Goal: Task Accomplishment & Management: Manage account settings

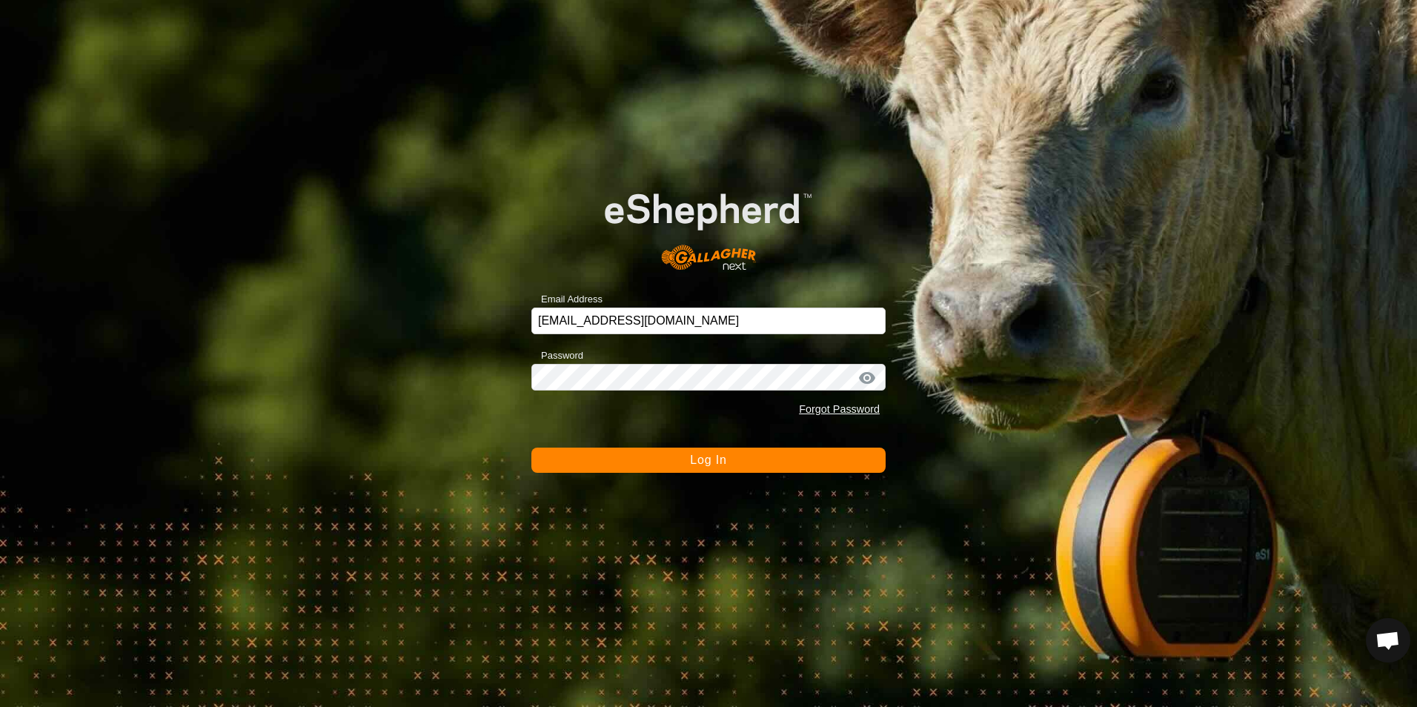
click at [698, 356] on div "Password Forgot Password" at bounding box center [708, 385] width 354 height 78
click at [922, 419] on div "Email Address [EMAIL_ADDRESS][DOMAIN_NAME] Password Forgot Password Log In" at bounding box center [708, 353] width 1417 height 707
click at [709, 476] on div "Email Address [EMAIL_ADDRESS][DOMAIN_NAME] Password Forgot Password Log In" at bounding box center [708, 353] width 1417 height 707
click at [695, 454] on span "Log In" at bounding box center [708, 460] width 36 height 13
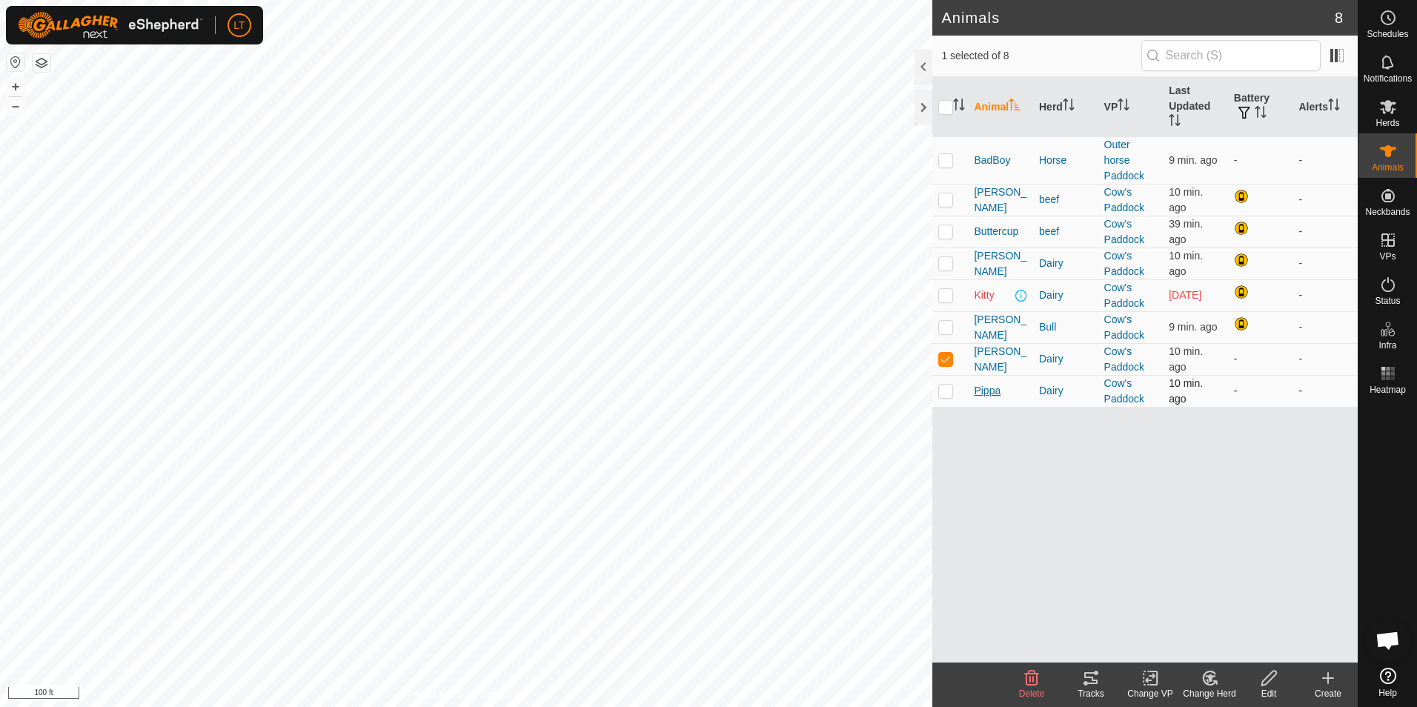
click at [978, 392] on span "Pippa" at bounding box center [987, 391] width 27 height 16
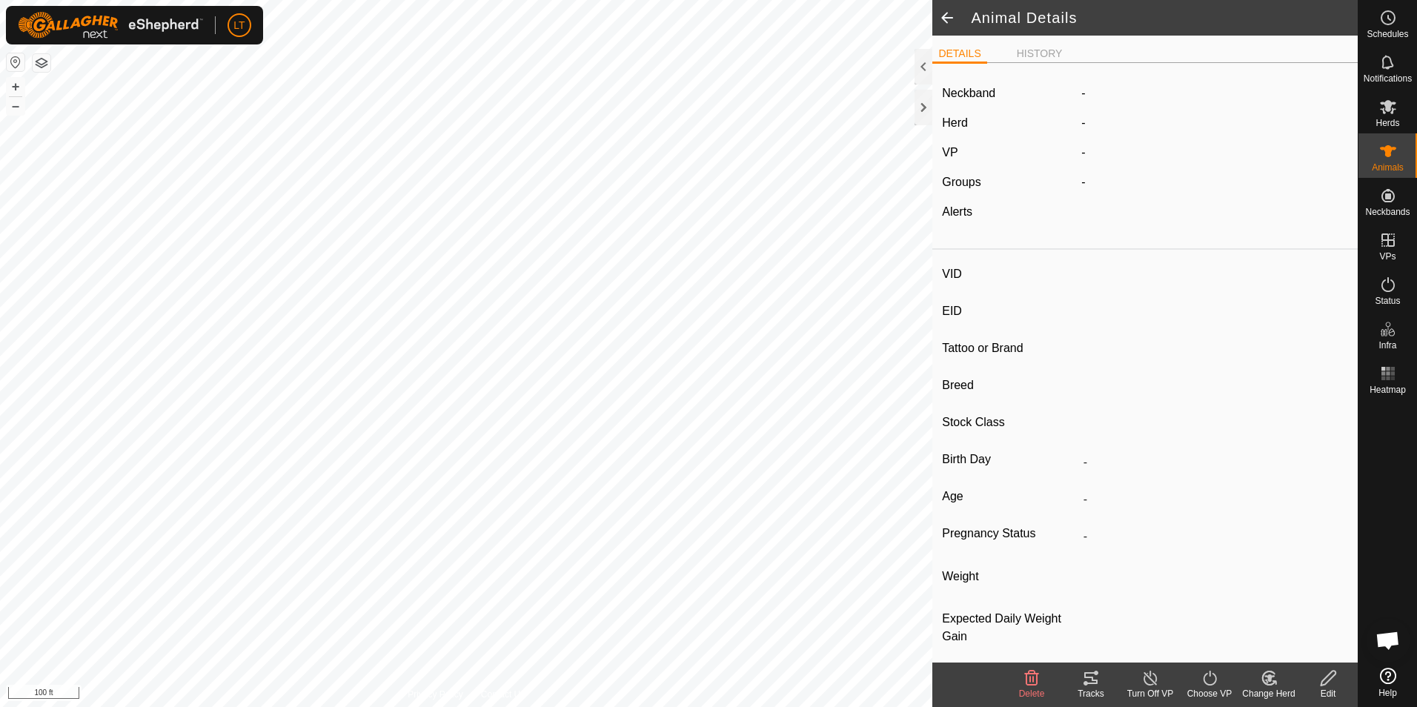
type input "Pippa"
type input "-"
type input "Jersey"
type input "-"
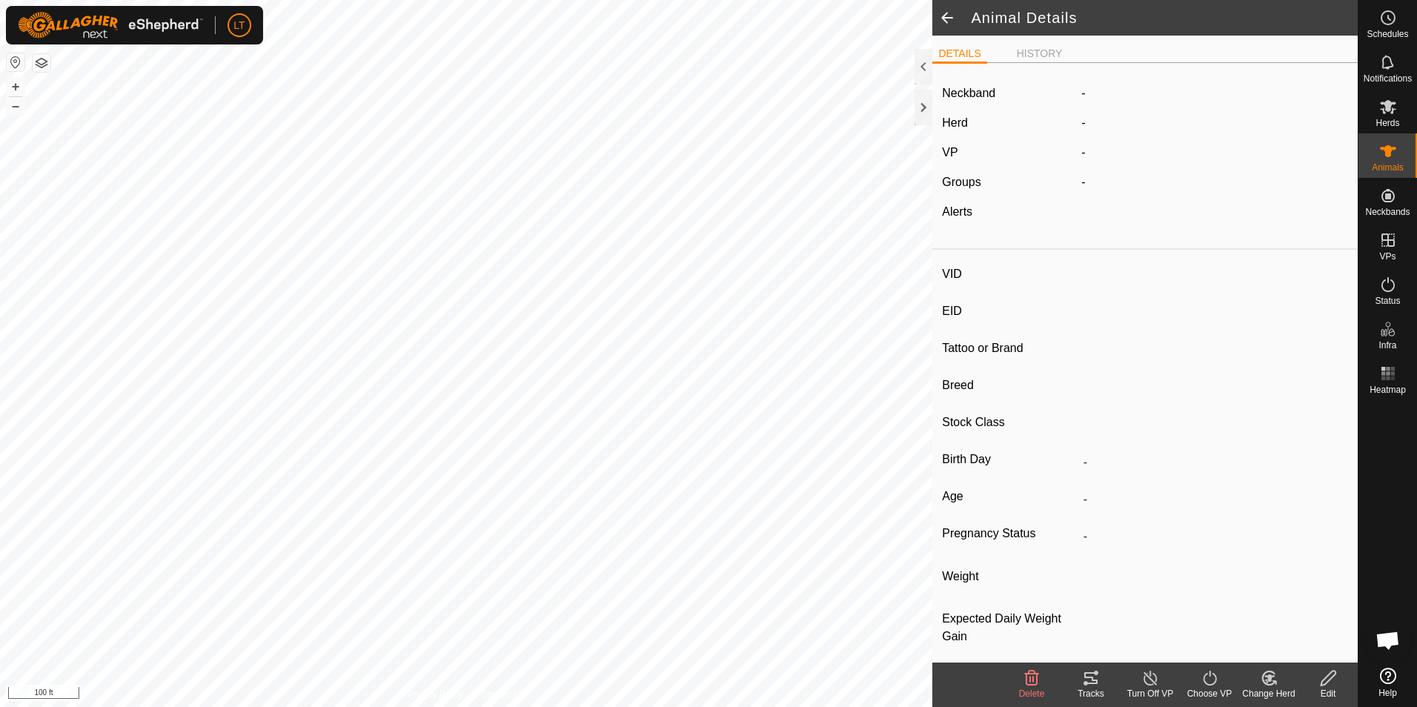
type input "Joined"
type input "0 kg"
type input "-"
click at [1091, 678] on icon at bounding box center [1090, 678] width 13 height 12
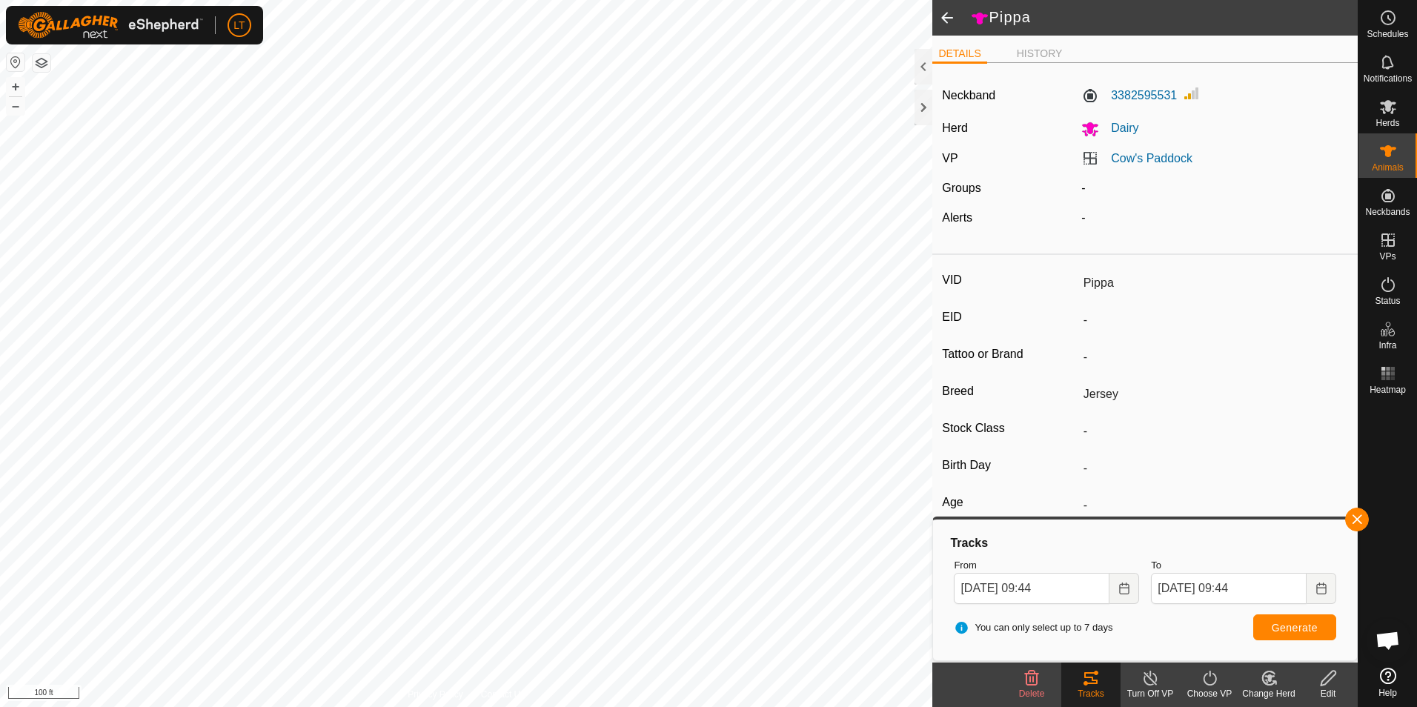
click at [950, 21] on span at bounding box center [948, 18] width 30 height 36
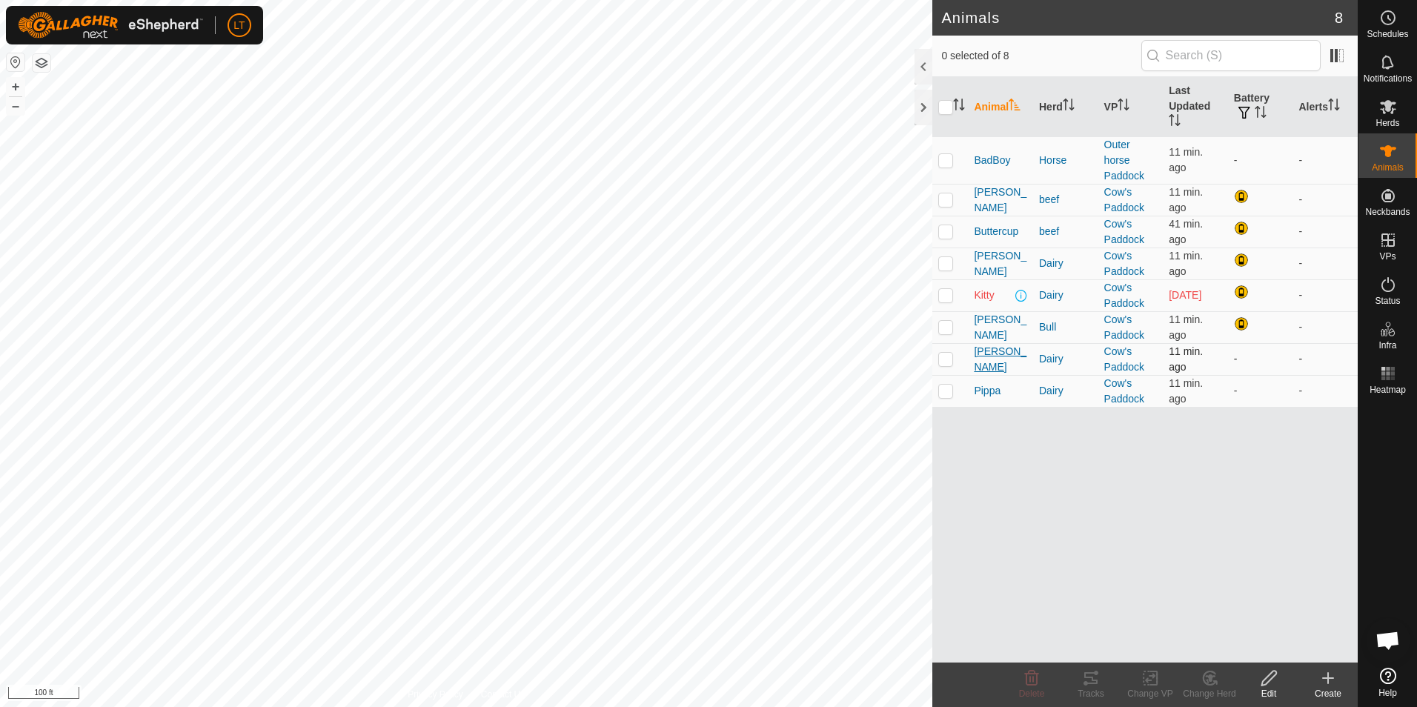
click at [987, 360] on span "[PERSON_NAME]" at bounding box center [1000, 359] width 53 height 31
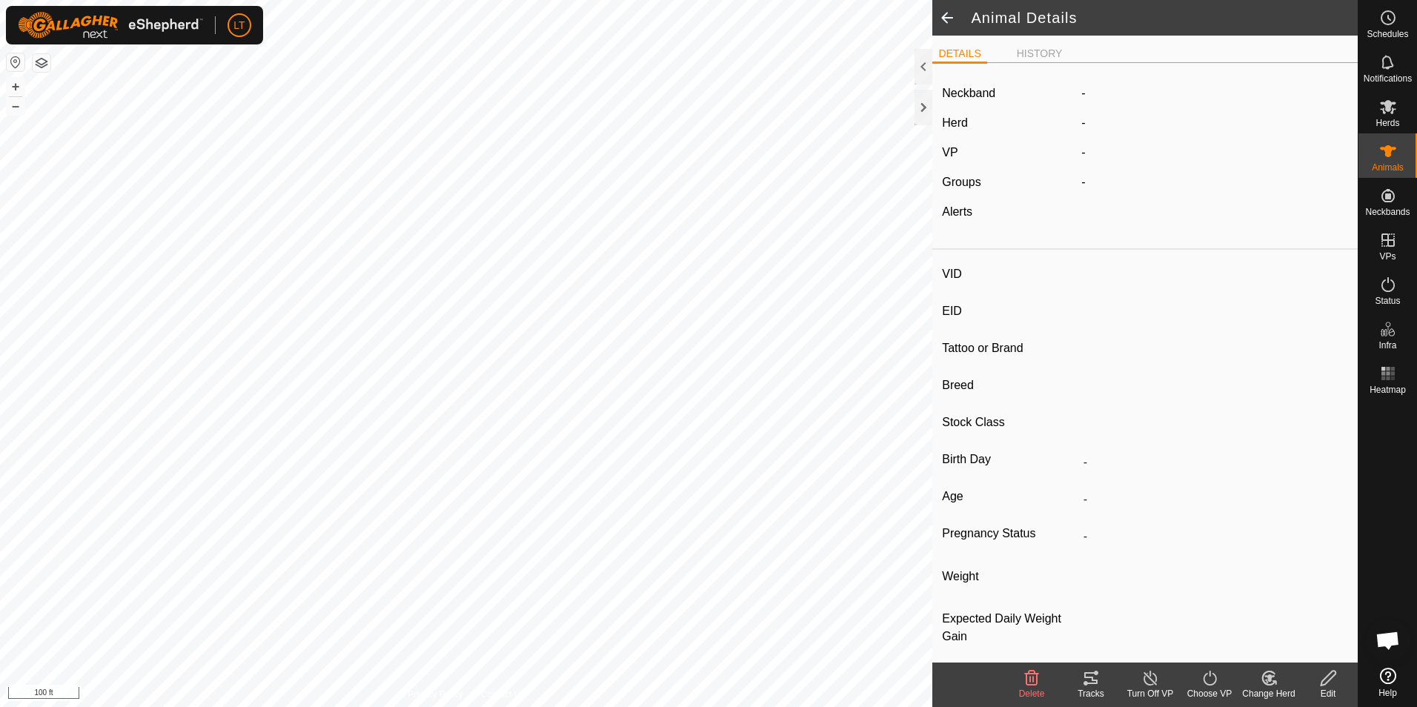
type input "[PERSON_NAME]"
type input "-"
type input "15"
type input "jersey"
type input "-"
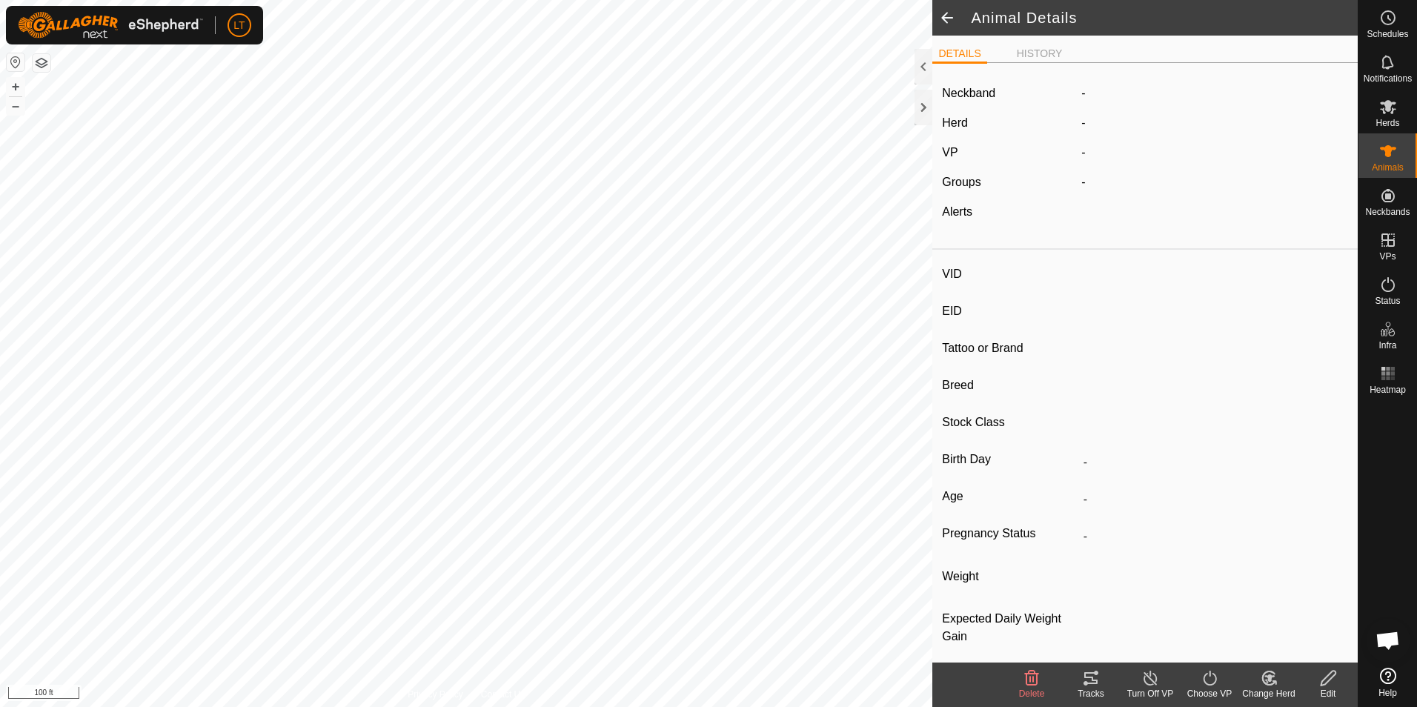
type input "Empty"
type input "0 kg"
type input "-"
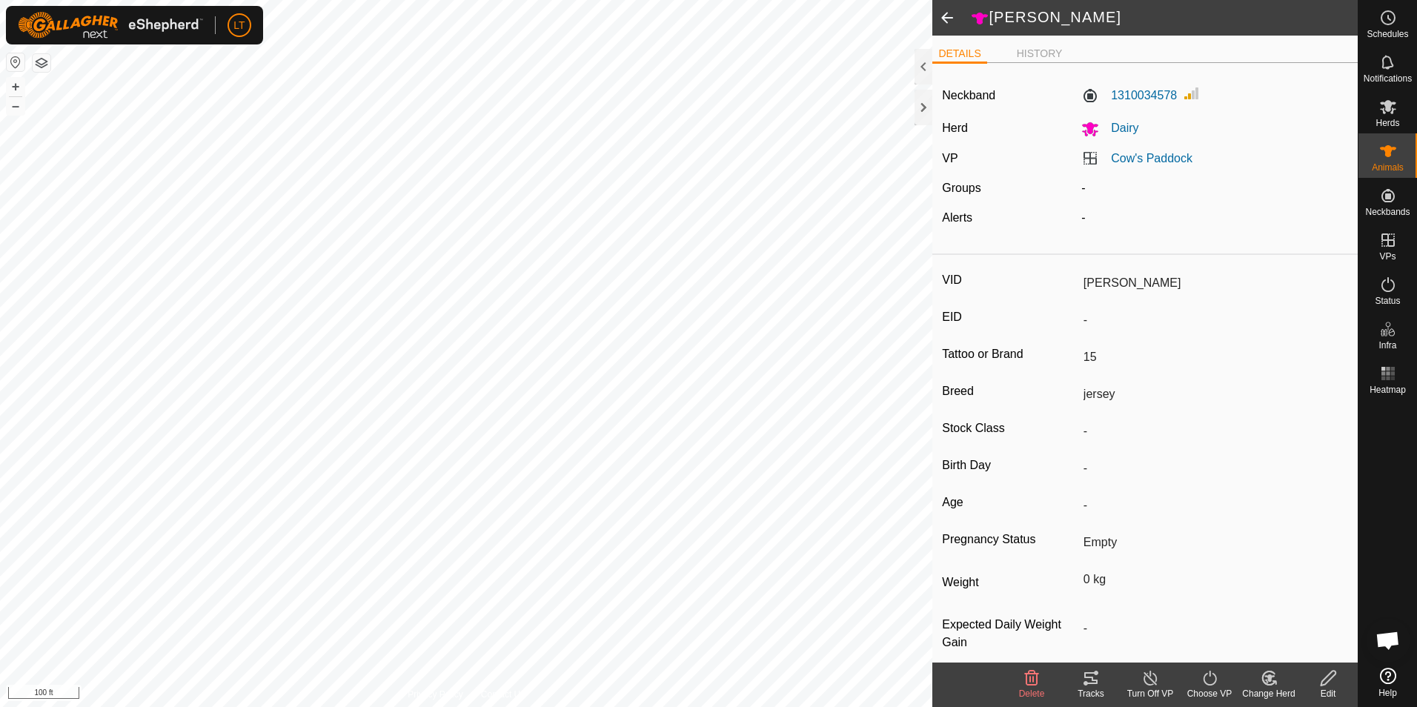
click at [1090, 695] on div "Tracks" at bounding box center [1090, 693] width 59 height 13
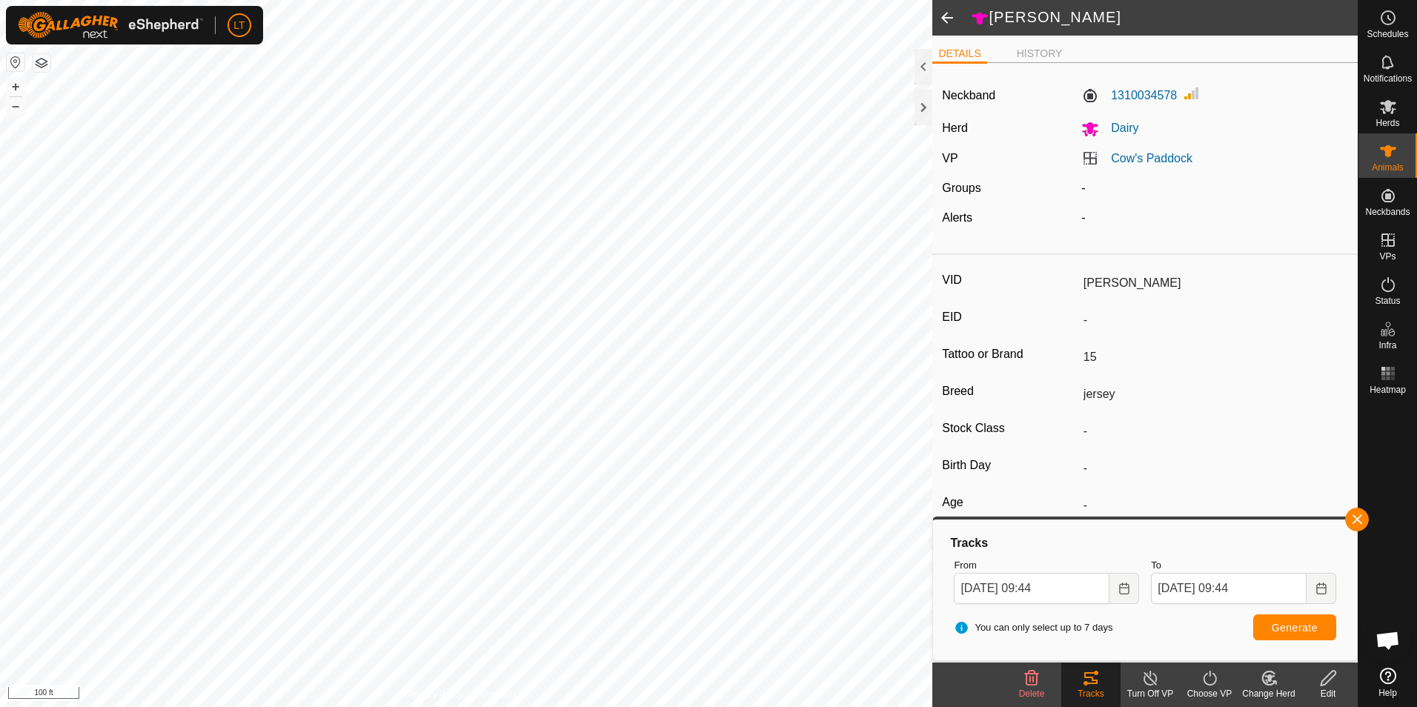
click at [950, 13] on span at bounding box center [948, 18] width 30 height 36
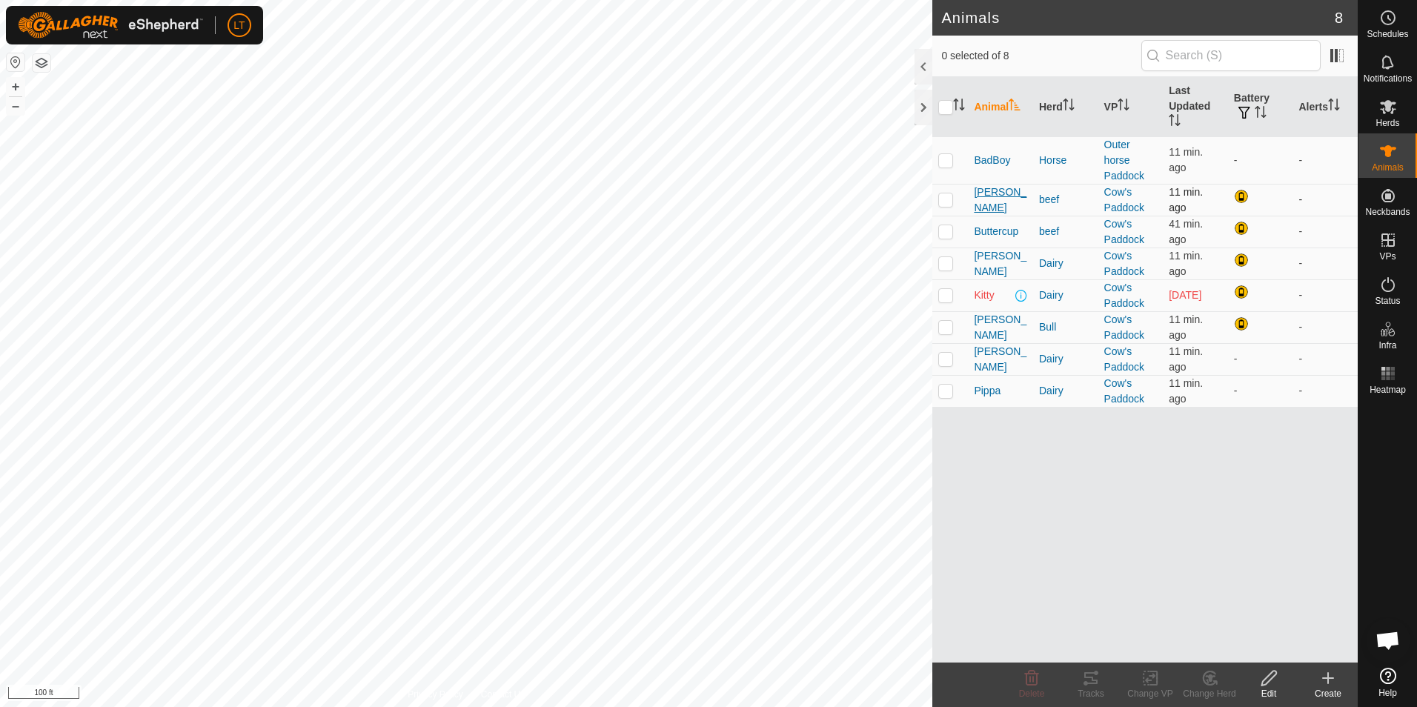
click at [991, 202] on span "[PERSON_NAME]" at bounding box center [1000, 200] width 53 height 31
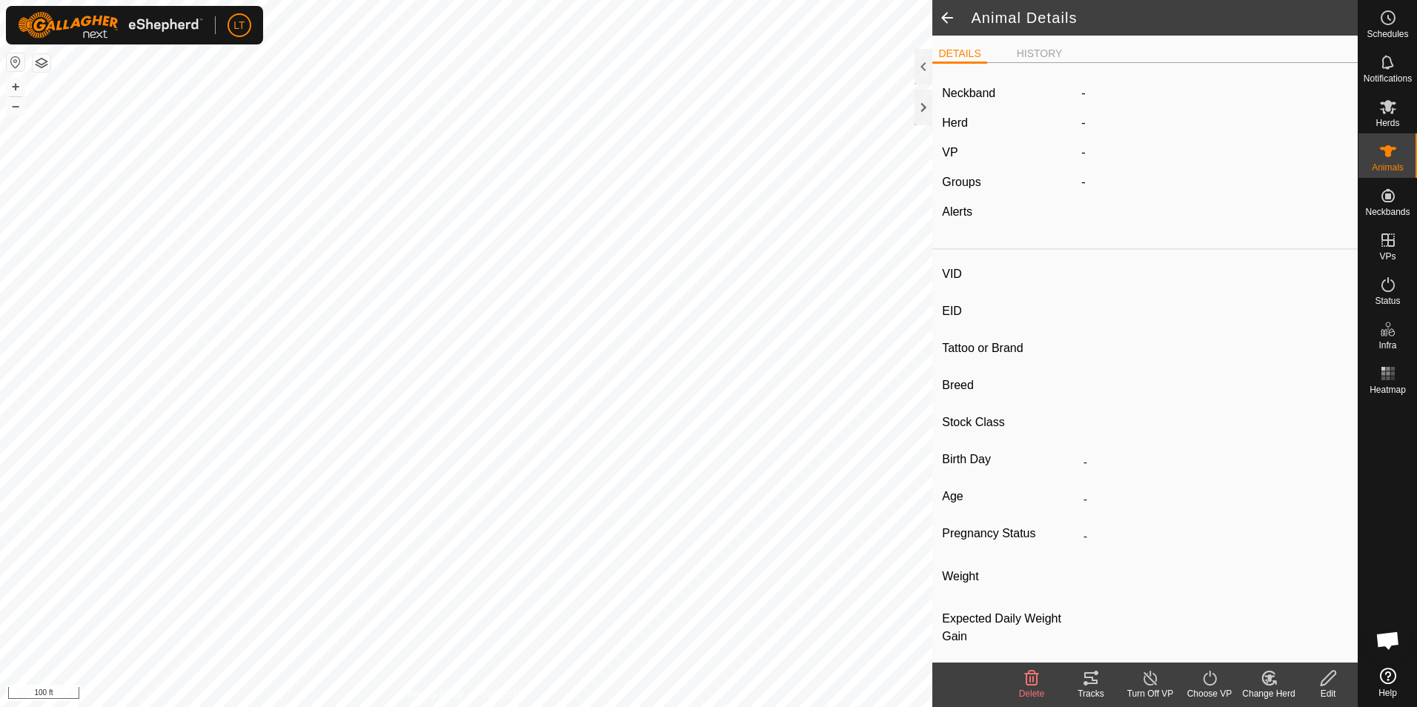
click at [1099, 683] on icon at bounding box center [1091, 678] width 18 height 18
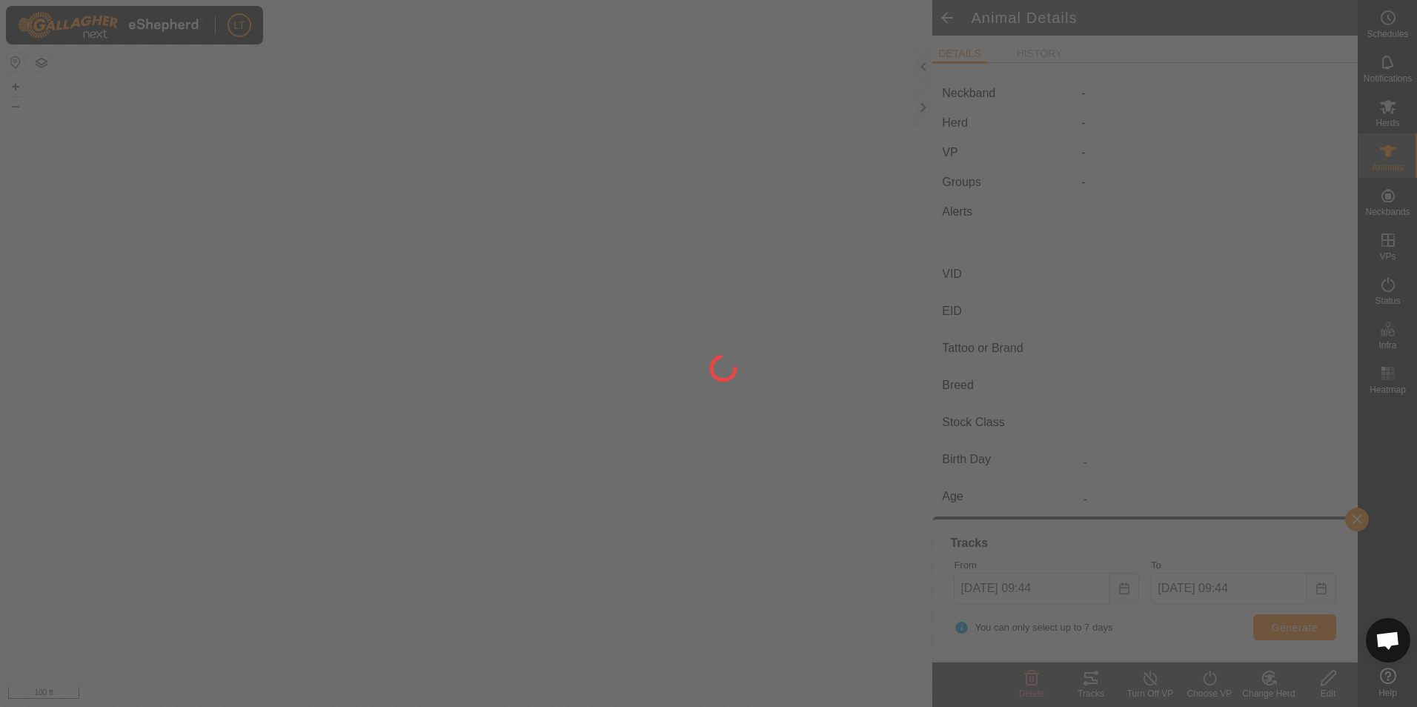
type input "[PERSON_NAME]"
type input "-"
type input "Herford"
type input "-"
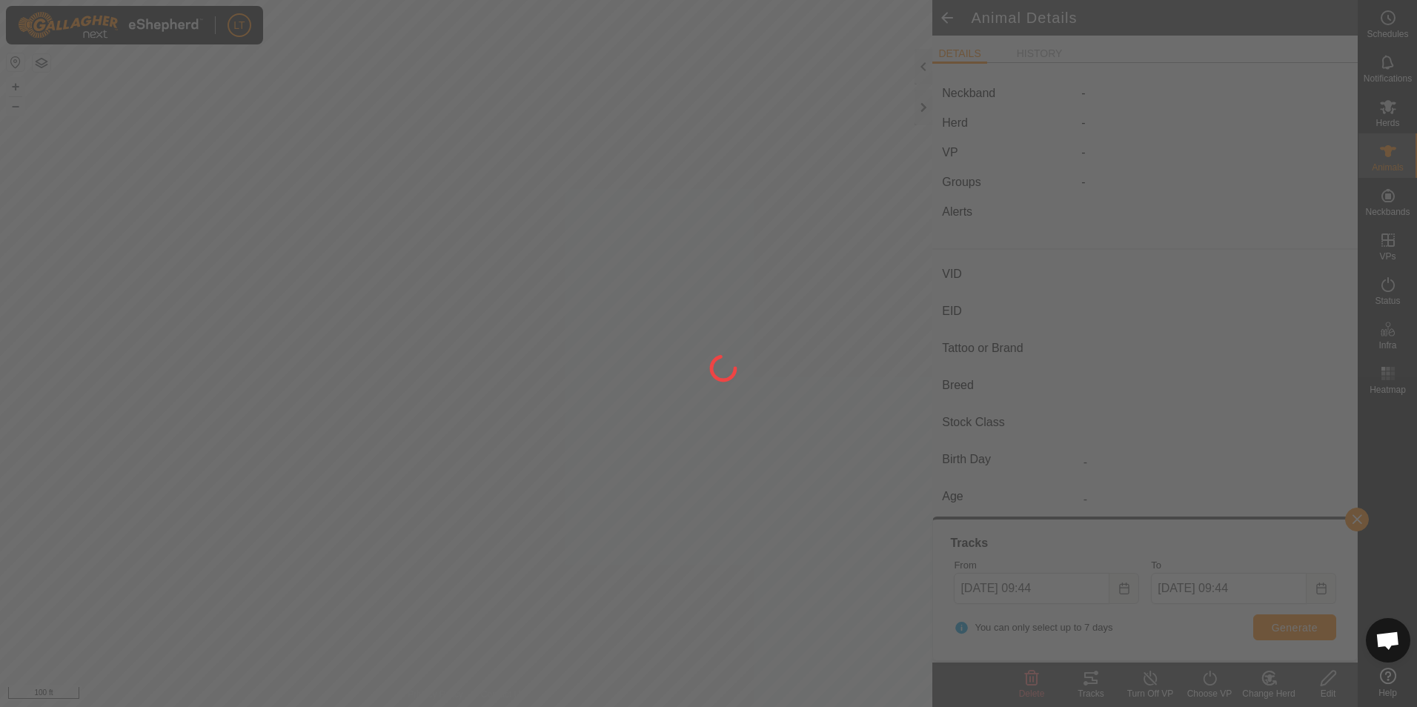
type input "Empty"
type input "0 kg"
type input "-"
